Goal: Information Seeking & Learning: Compare options

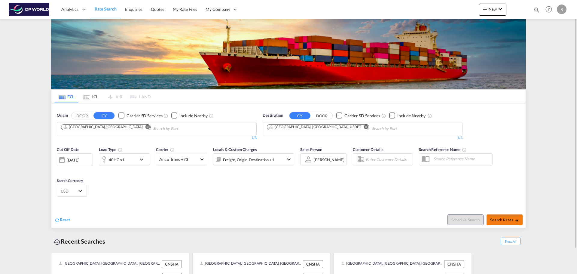
click at [502, 219] on span "Search Rates" at bounding box center [504, 219] width 29 height 5
type input "CNSHA to USDET / [DATE]"
